Goal: Transaction & Acquisition: Subscribe to service/newsletter

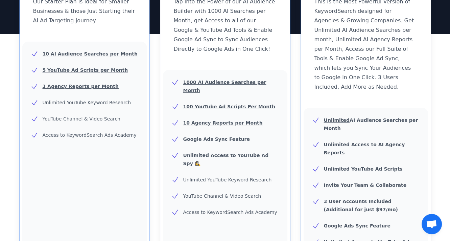
scroll to position [124, 0]
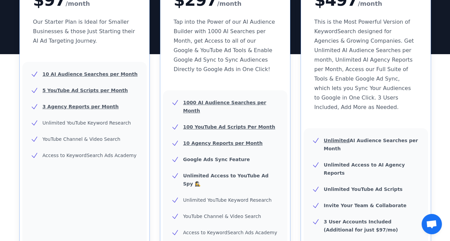
click at [58, 96] on ul "10 AI Audience Searches per Month 5 YouTube Ad Scripts per Month 3 Agency Repor…" at bounding box center [84, 114] width 108 height 89
click at [66, 65] on div "10 AI Audience Searches per Month 5 YouTube Ad Scripts per Month 3 Agency Repor…" at bounding box center [84, 221] width 124 height 318
click at [66, 69] on div "10 AI Audience Searches per Month 5 YouTube Ad Scripts per Month 3 Agency Repor…" at bounding box center [84, 221] width 124 height 318
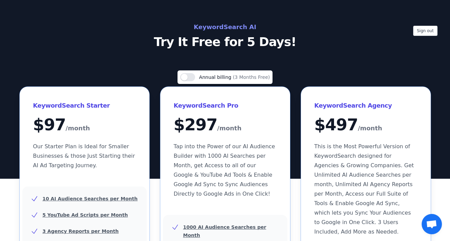
click at [231, 23] on h2 "KeywordSearch AI" at bounding box center [225, 27] width 303 height 11
click at [265, 41] on p "Try It Free for 5 Days!" at bounding box center [225, 42] width 303 height 14
click at [276, 43] on p "Try It Free for 5 Days!" at bounding box center [225, 42] width 303 height 14
